Goal: Information Seeking & Learning: Learn about a topic

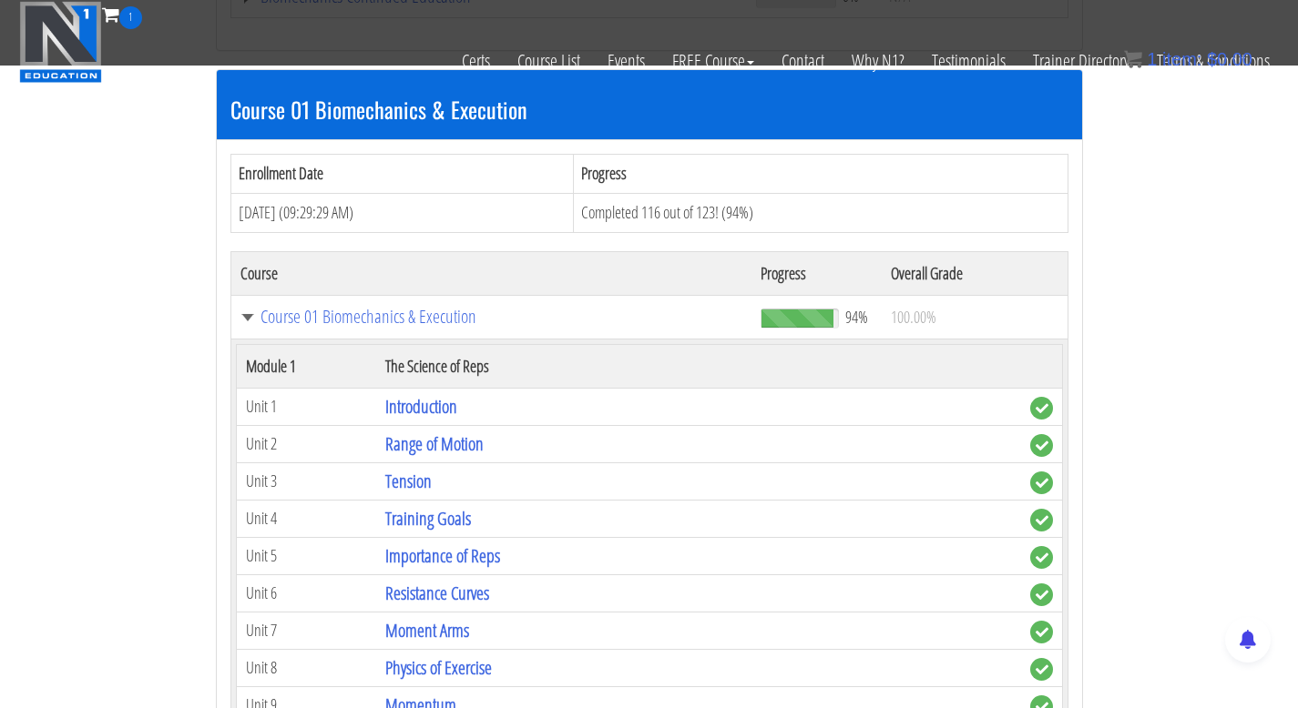
scroll to position [520, 0]
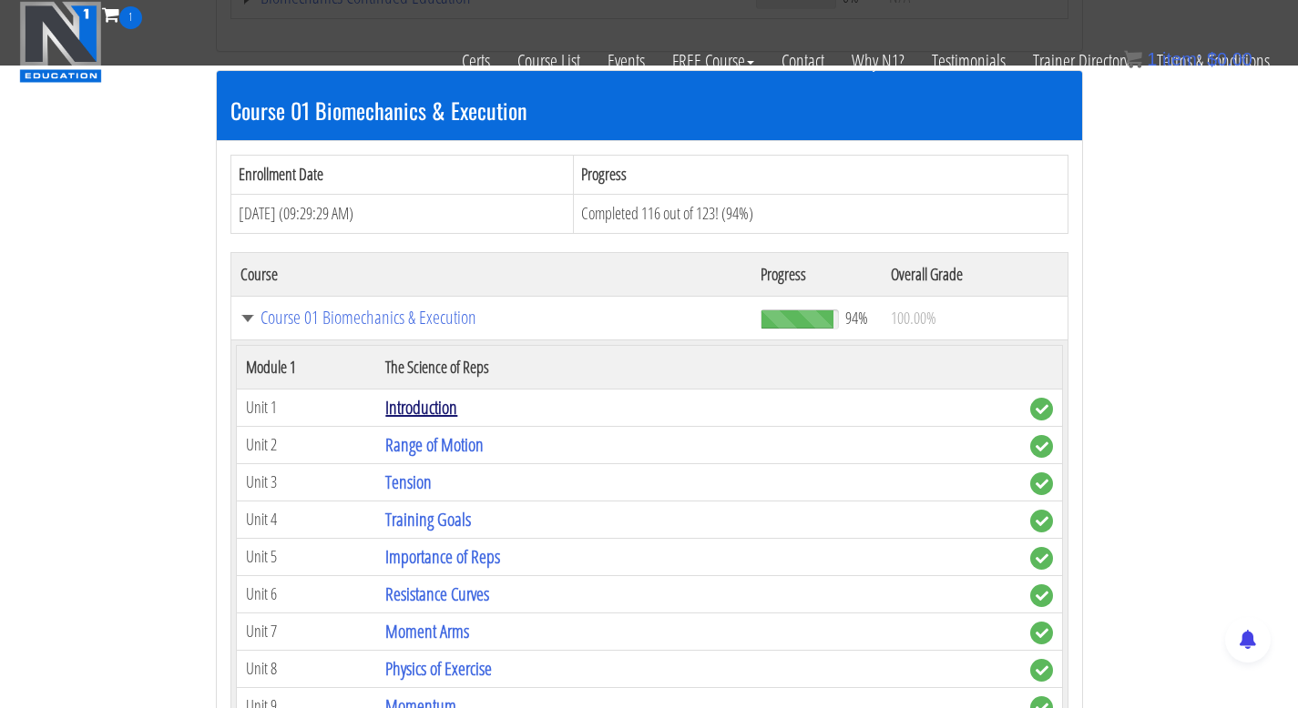
click at [433, 412] on link "Introduction" at bounding box center [421, 407] width 72 height 25
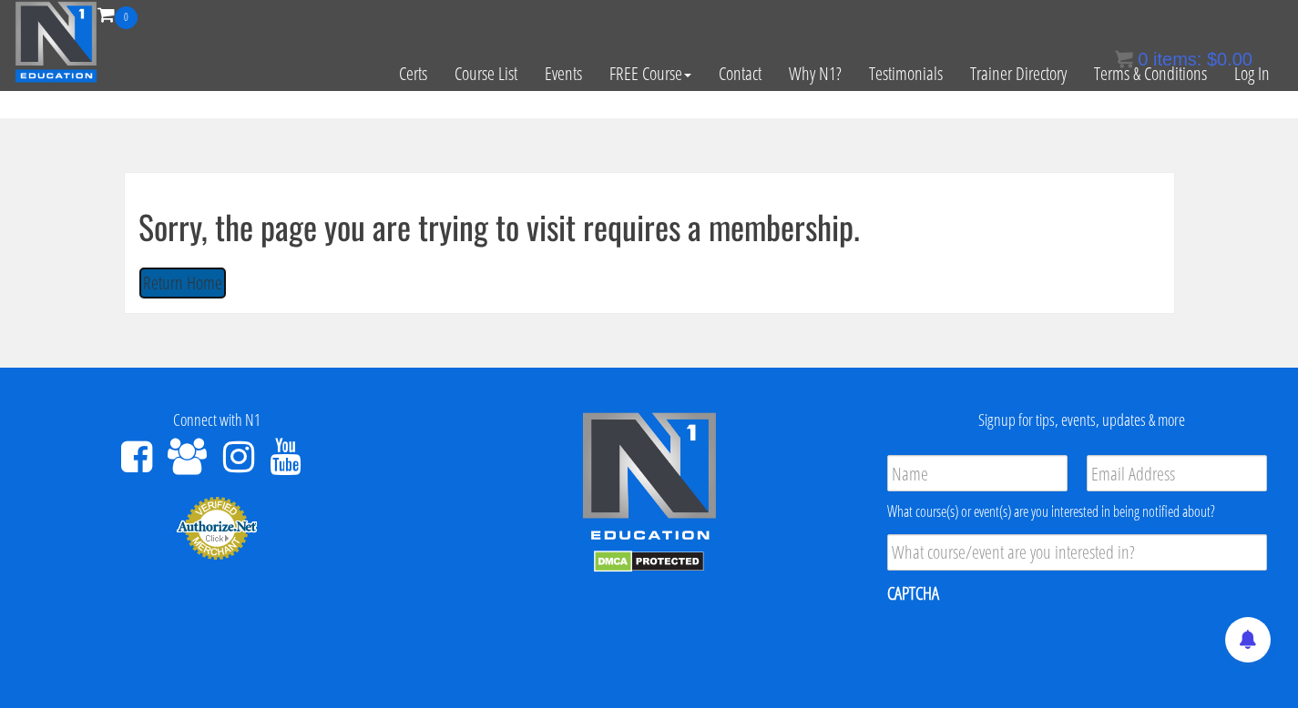
click at [177, 286] on button "Return Home" at bounding box center [182, 284] width 88 height 34
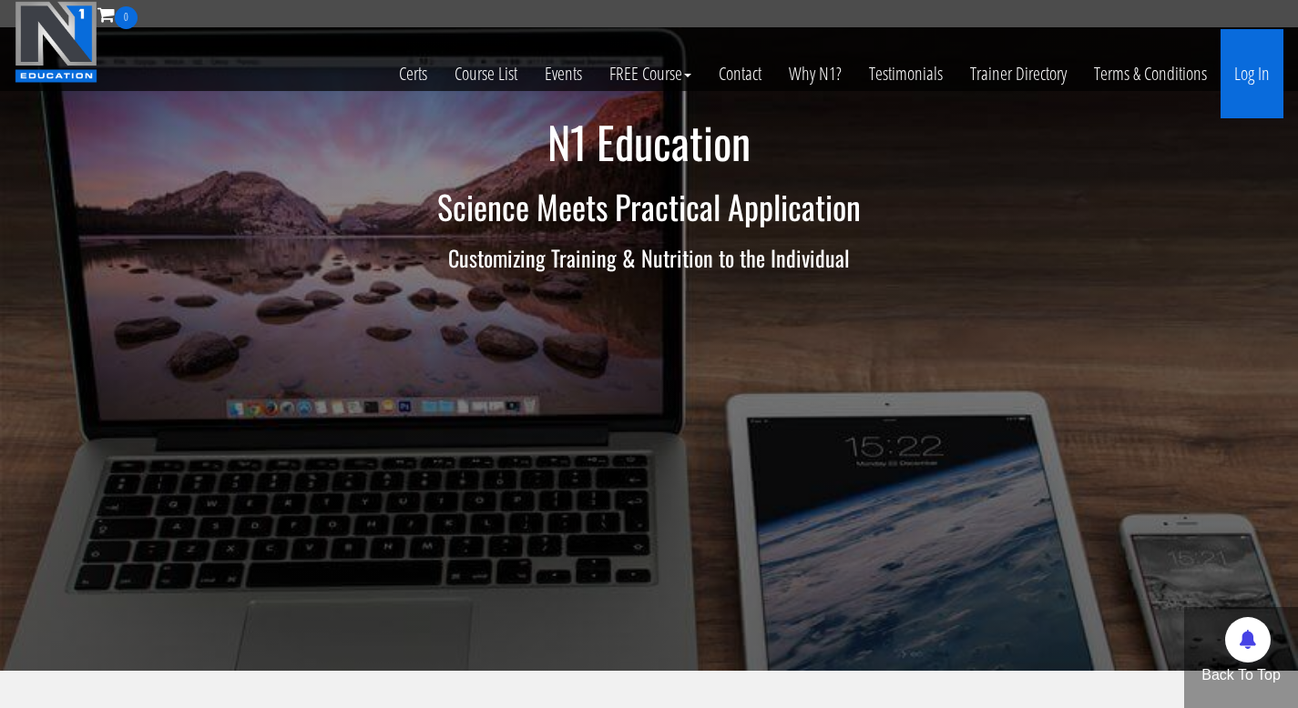
click at [1256, 76] on link "Log In" at bounding box center [1251, 73] width 63 height 89
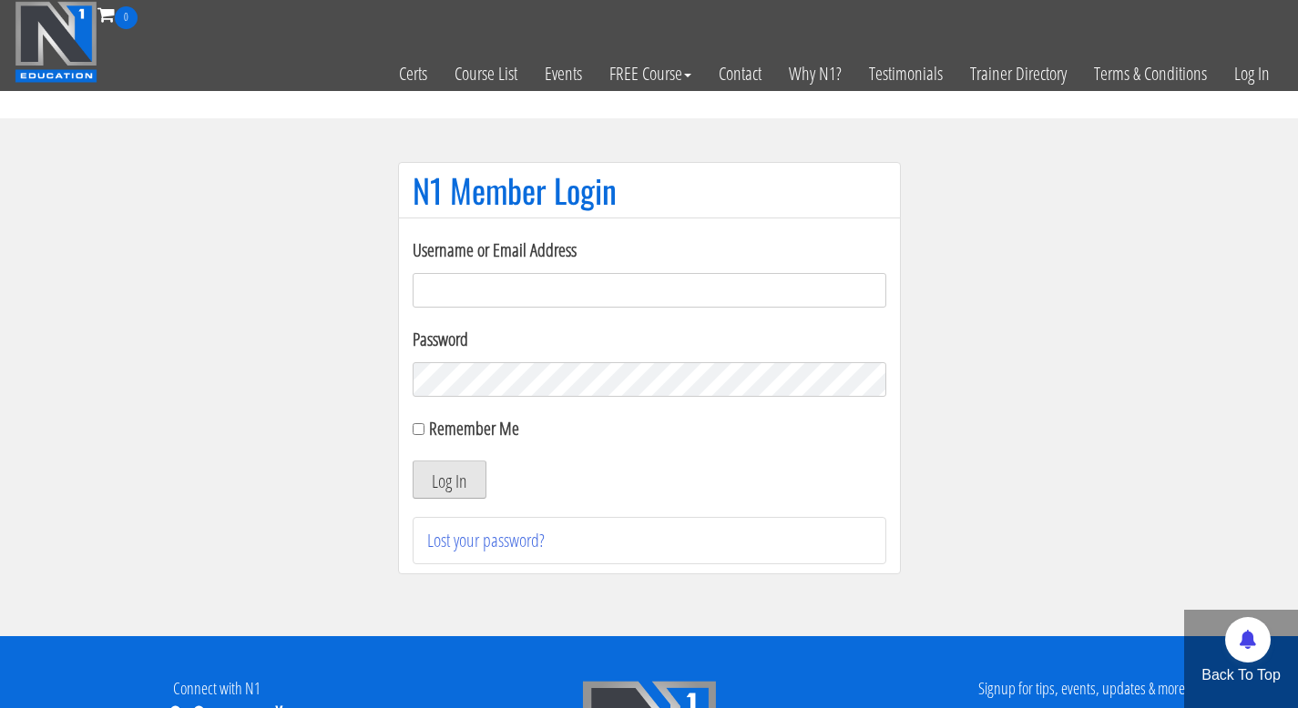
type input "malte@mtmgym.de"
click at [443, 483] on button "Log In" at bounding box center [449, 480] width 74 height 38
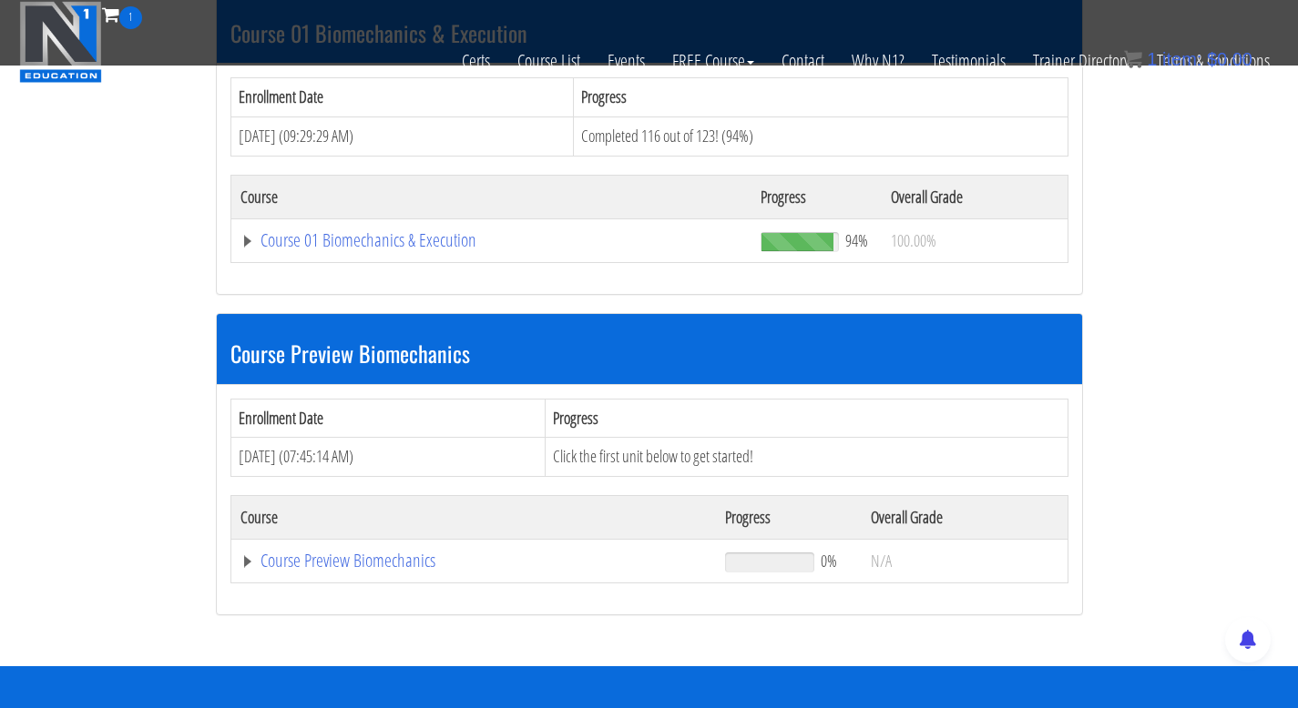
scroll to position [546, 0]
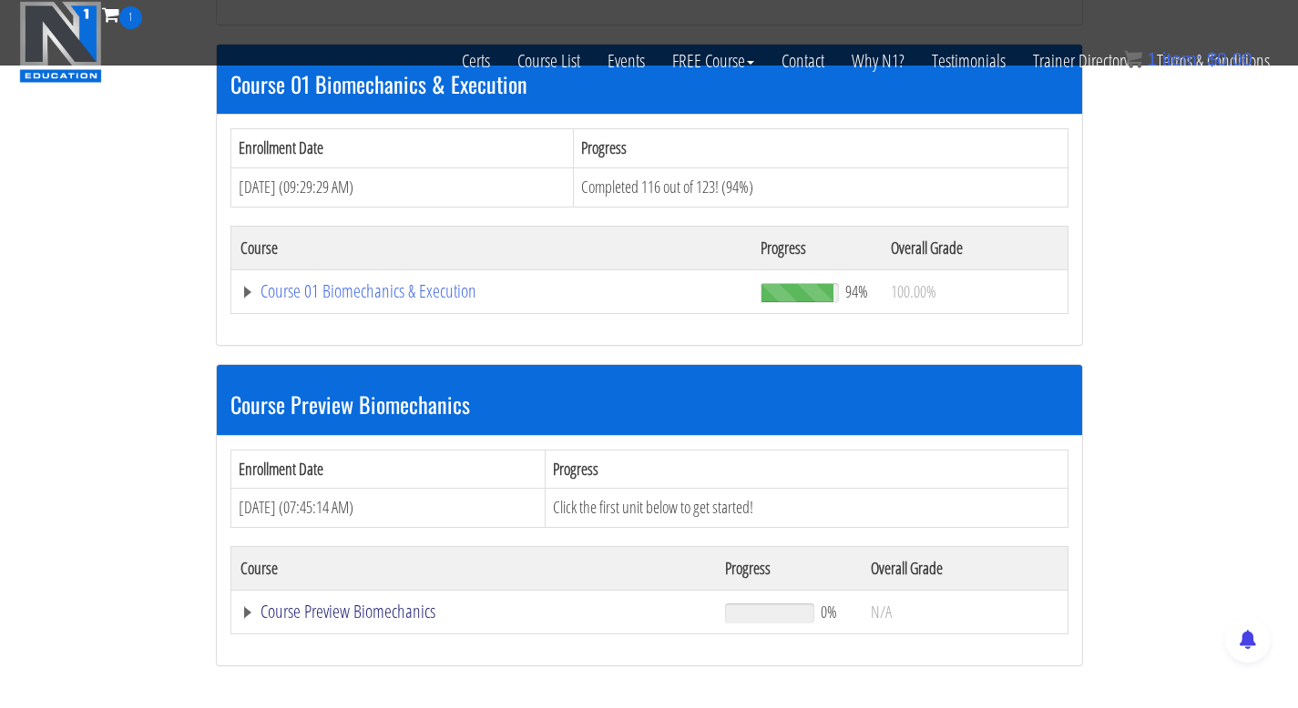
click at [325, 614] on link "Course Preview Biomechanics" at bounding box center [473, 612] width 467 height 18
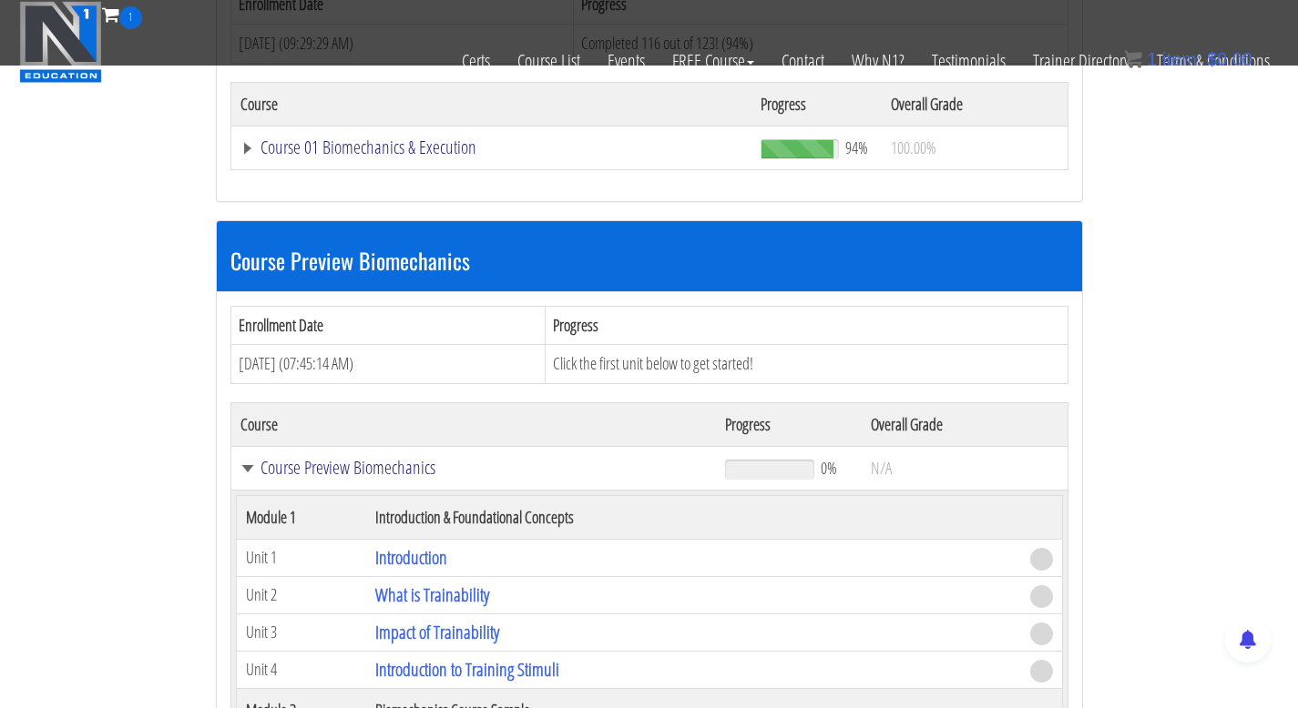
scroll to position [689, 0]
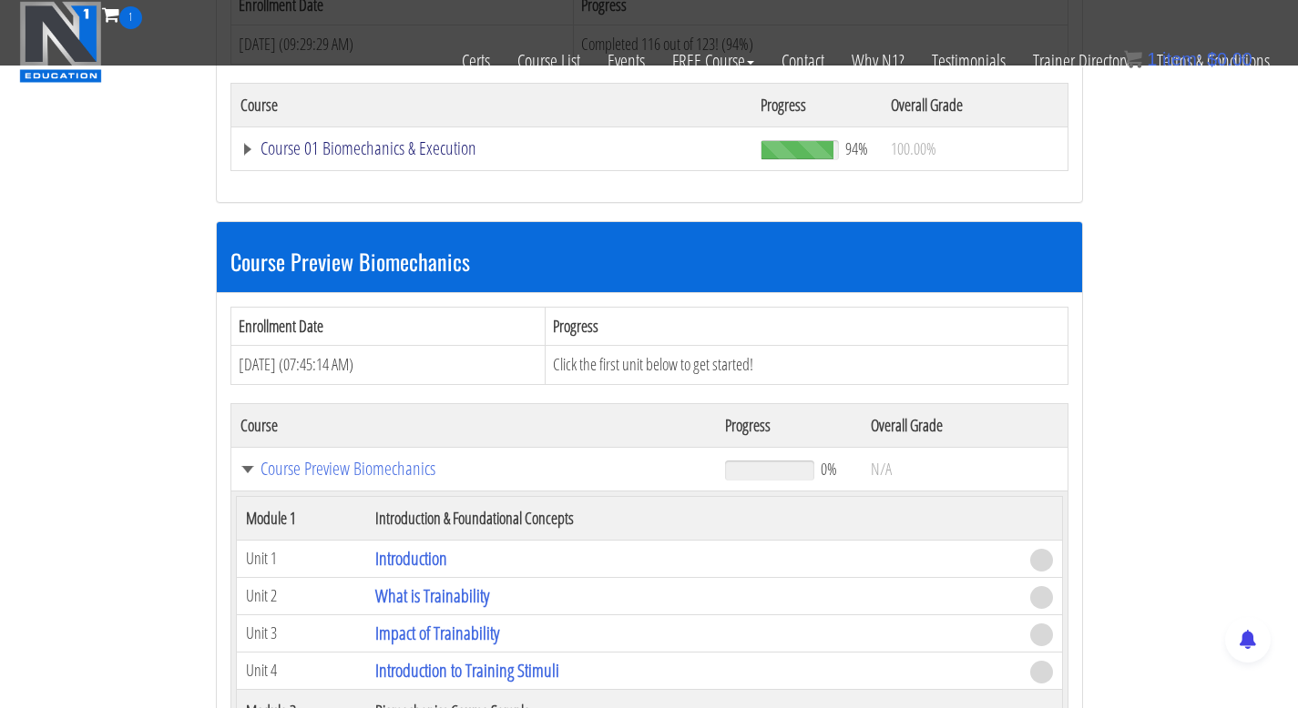
click at [363, 156] on link "Course 01 Biomechanics & Execution" at bounding box center [491, 148] width 503 height 18
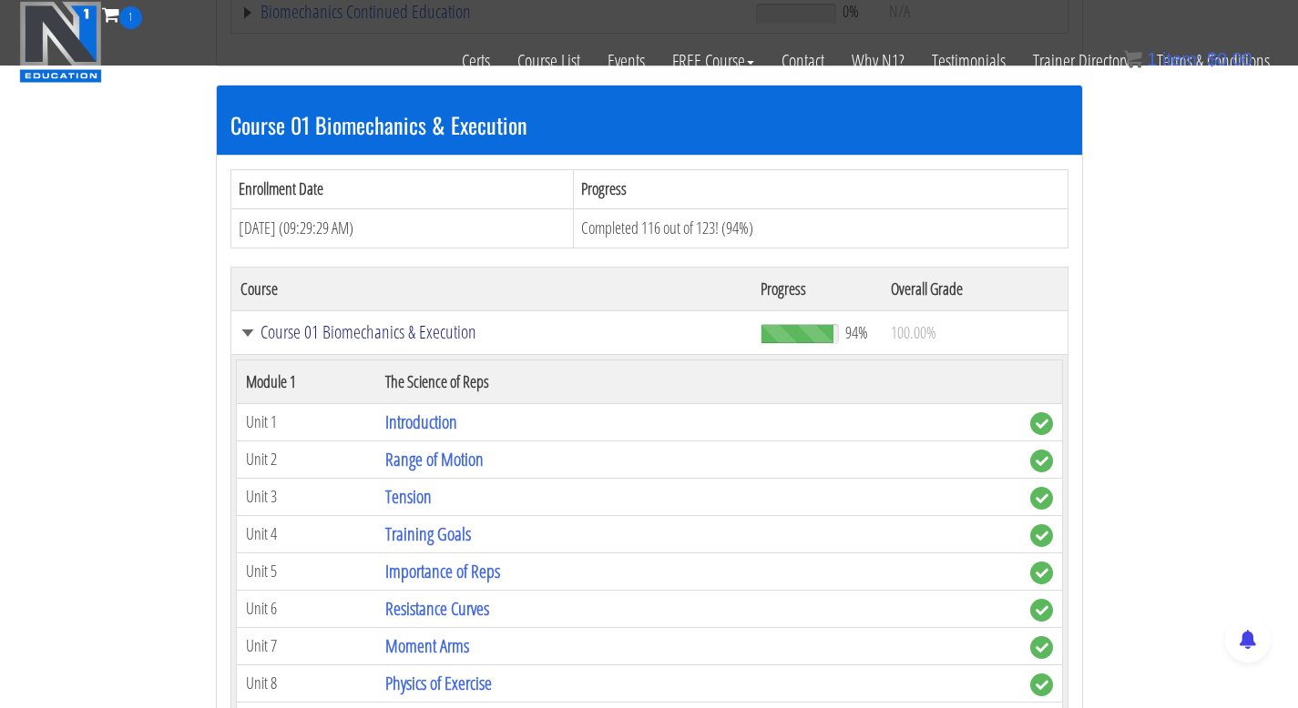
scroll to position [504, 0]
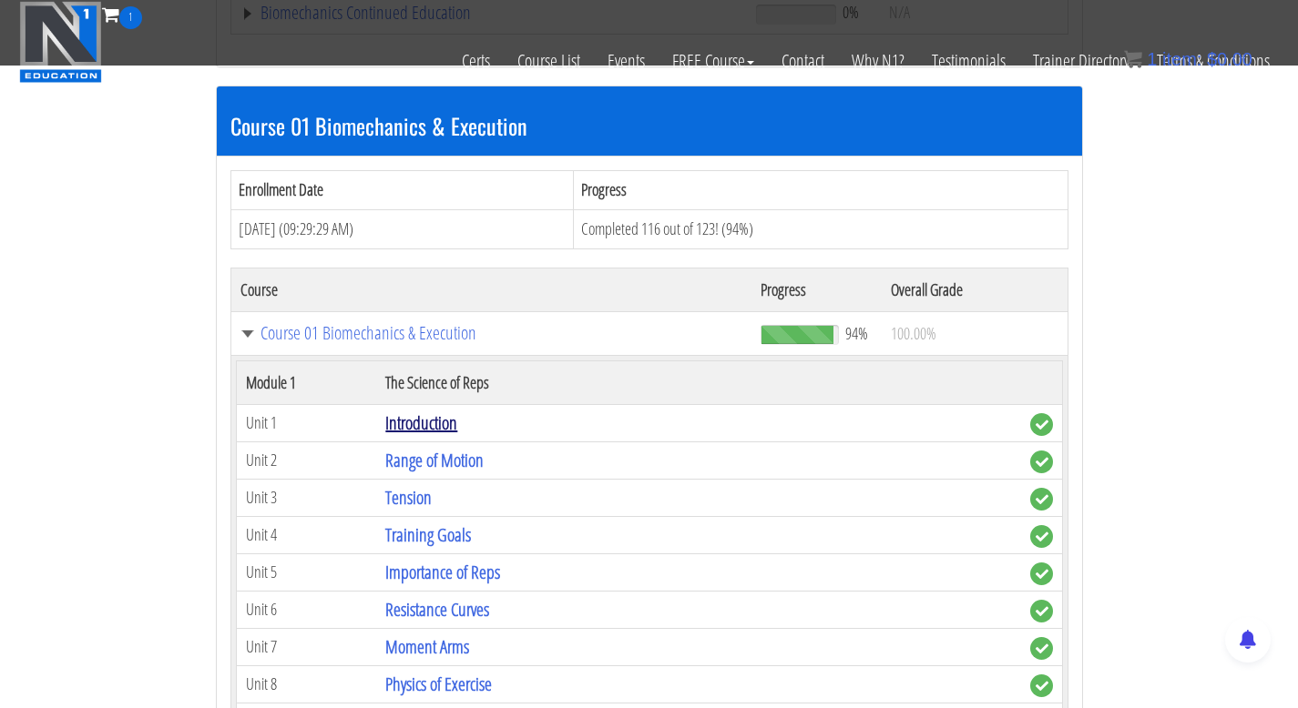
click at [433, 420] on link "Introduction" at bounding box center [421, 423] width 72 height 25
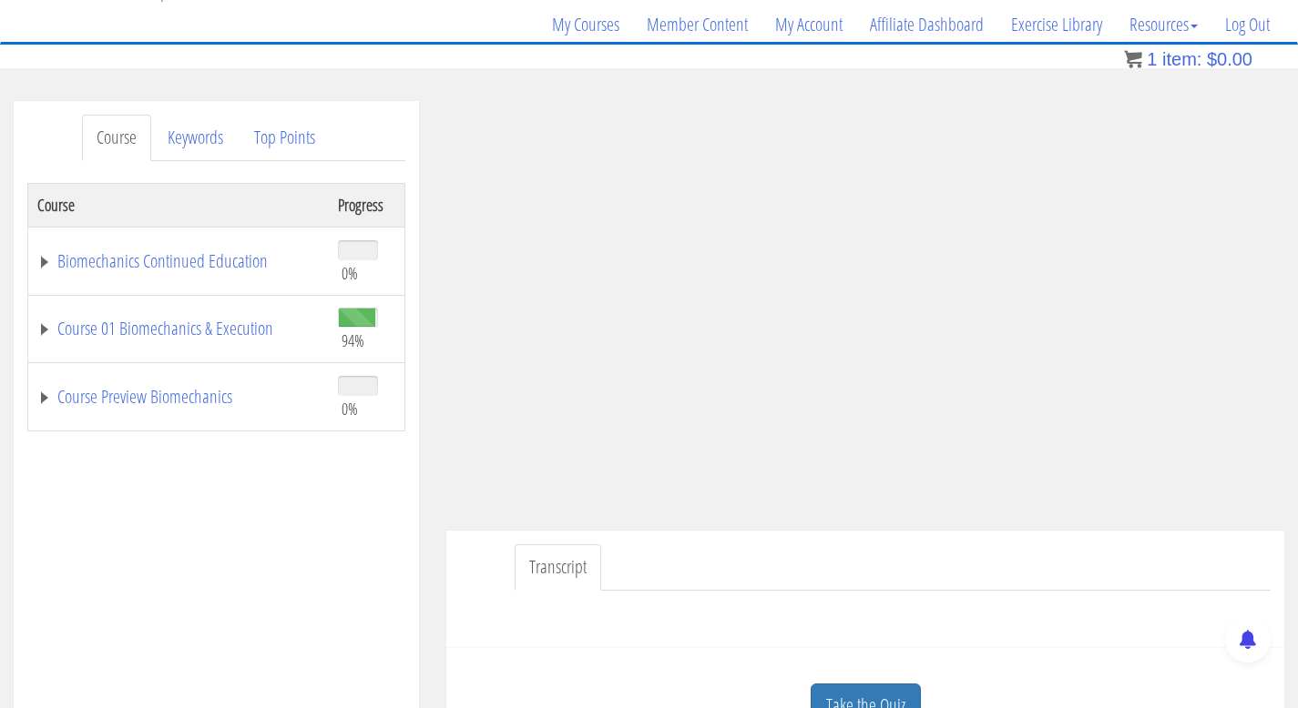
scroll to position [139, 0]
click at [76, 515] on div "Course Progress Biomechanics Continued Education 0% Module 1 Continued Educatio…" at bounding box center [216, 636] width 378 height 911
click at [59, 611] on div "Course Progress Biomechanics Continued Education 0% Module 1 Continued Educatio…" at bounding box center [216, 636] width 378 height 911
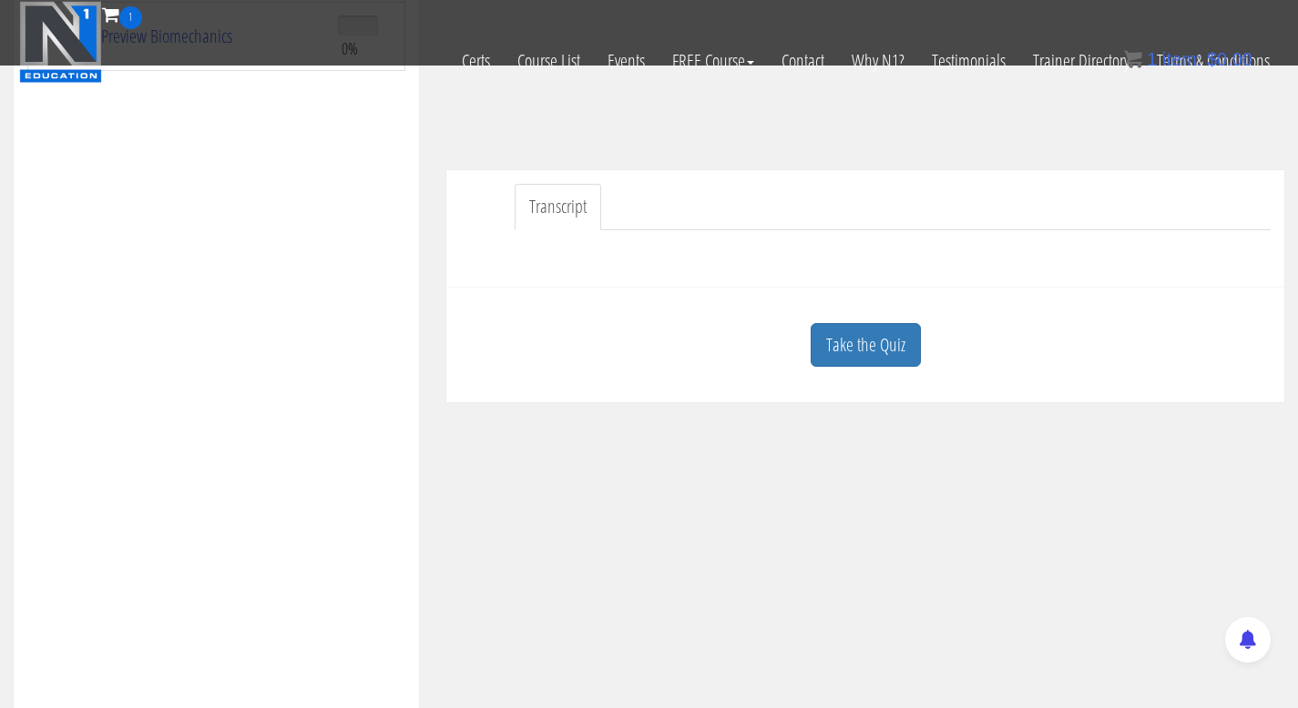
scroll to position [384, 0]
click at [865, 354] on link "Take the Quiz" at bounding box center [865, 344] width 110 height 45
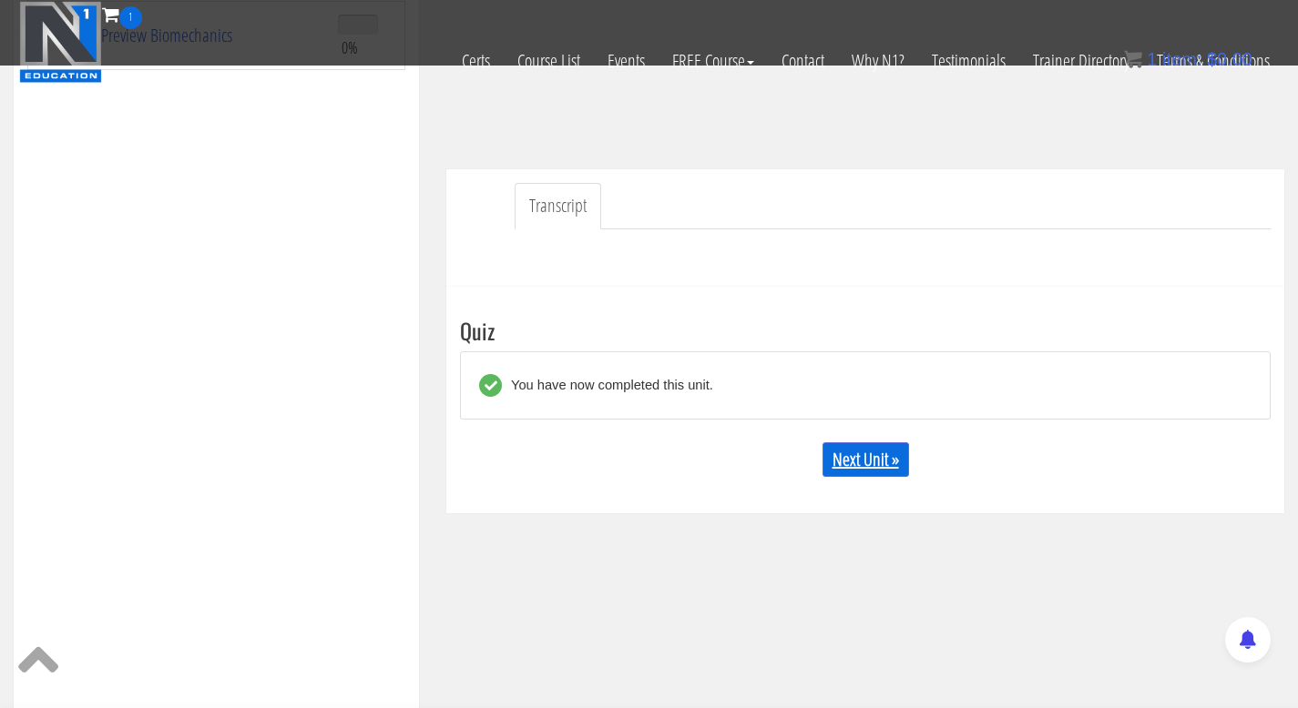
click at [841, 460] on link "Next Unit »" at bounding box center [865, 460] width 87 height 35
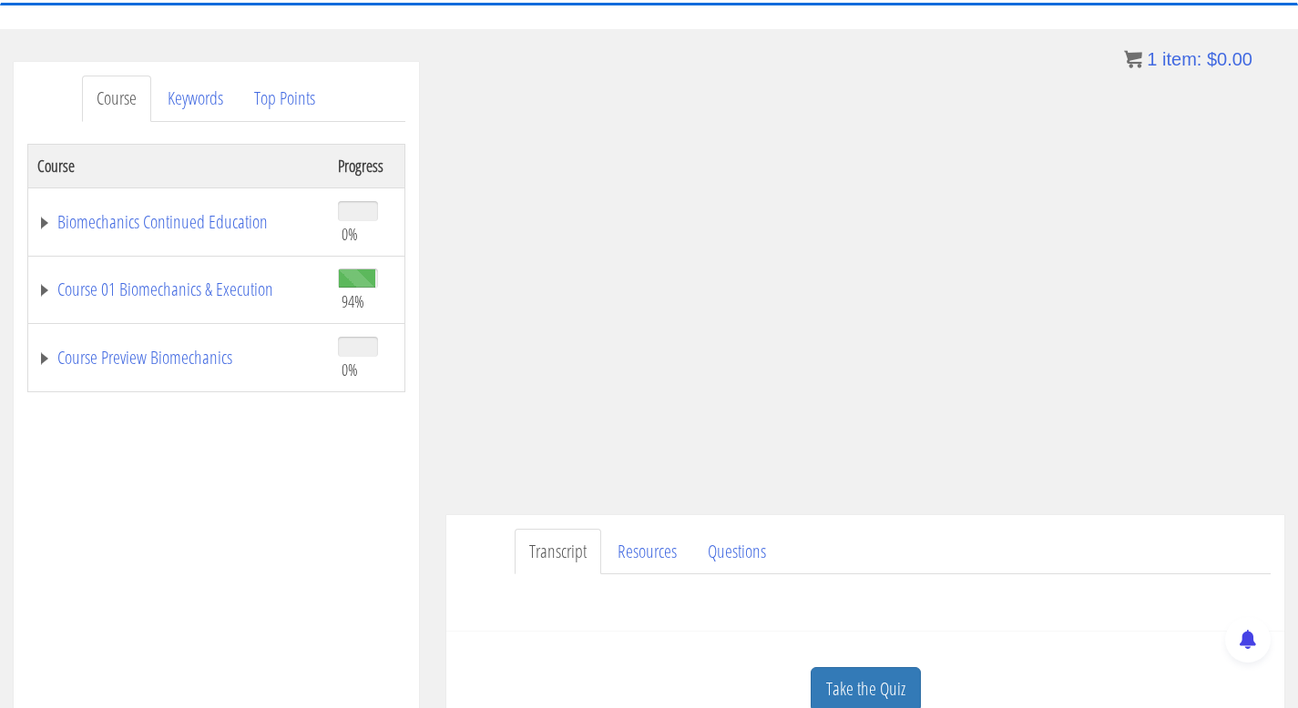
scroll to position [178, 0]
click at [53, 288] on link "Course 01 Biomechanics & Execution" at bounding box center [178, 289] width 282 height 18
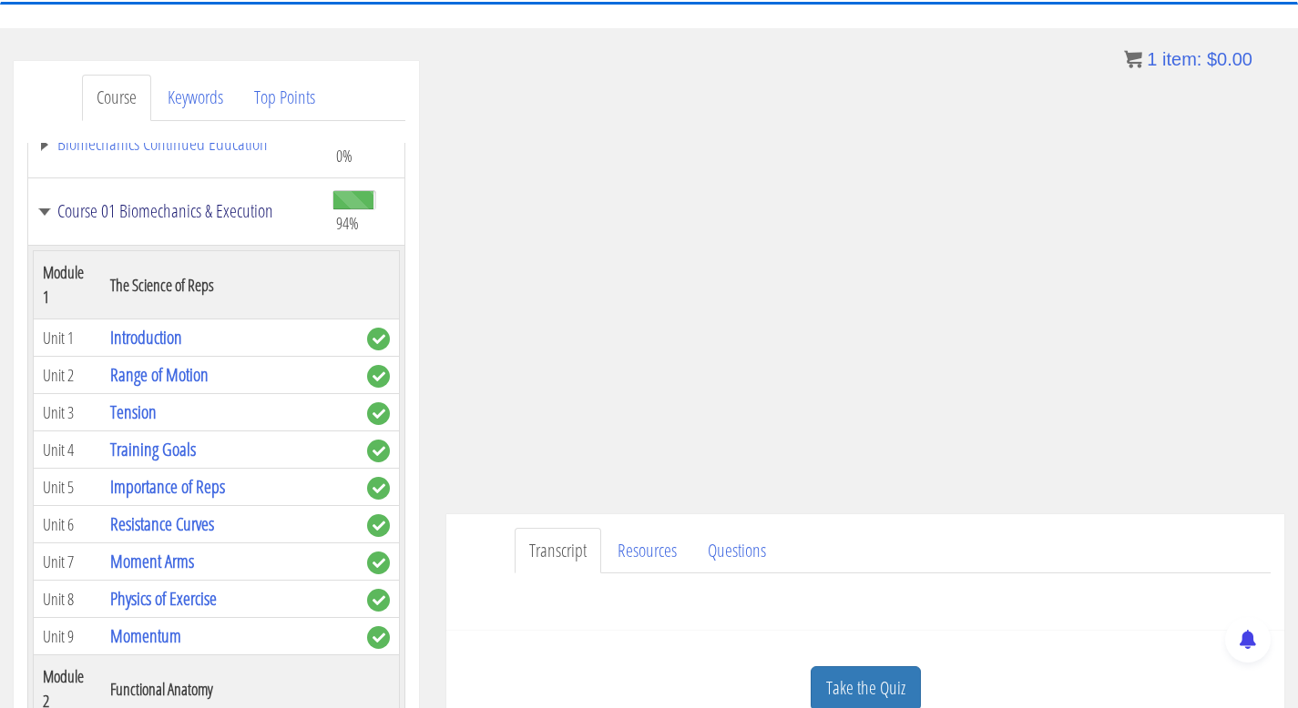
scroll to position [78, 0]
